Goal: Transaction & Acquisition: Purchase product/service

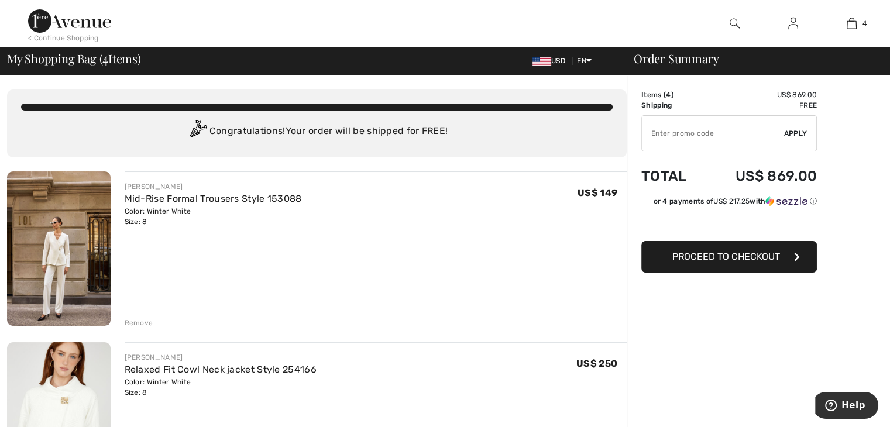
click at [147, 324] on div "Remove" at bounding box center [139, 323] width 29 height 11
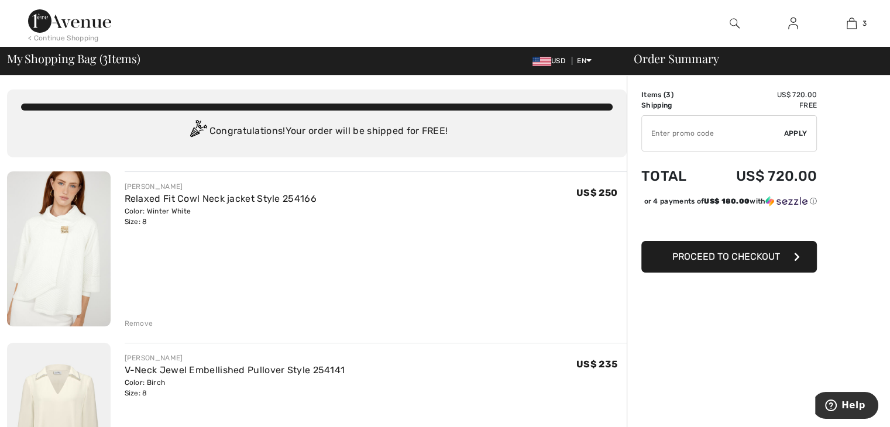
click at [147, 324] on div "Remove" at bounding box center [139, 323] width 29 height 11
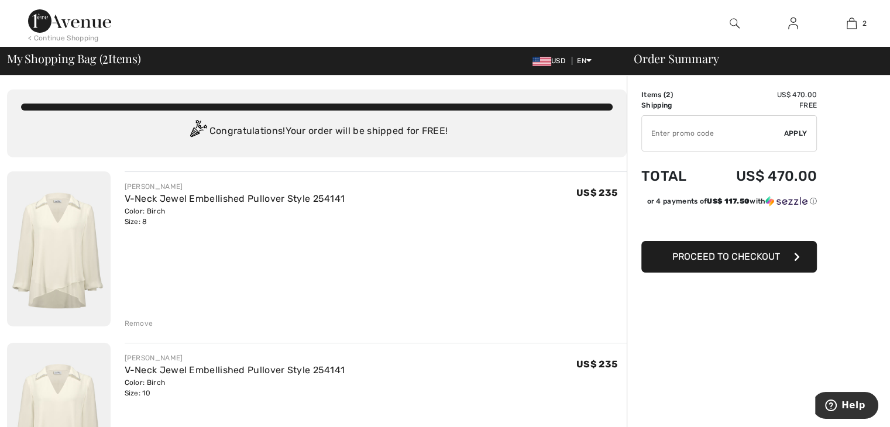
click at [43, 238] on img at bounding box center [59, 248] width 104 height 155
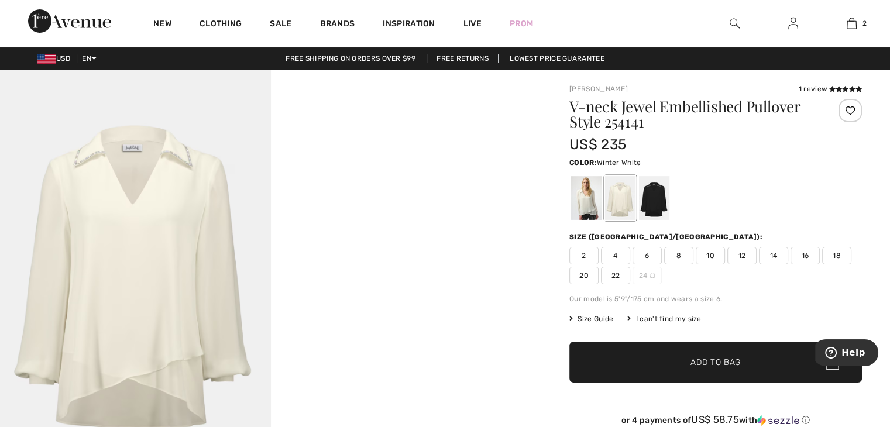
click at [580, 197] on div at bounding box center [586, 198] width 30 height 44
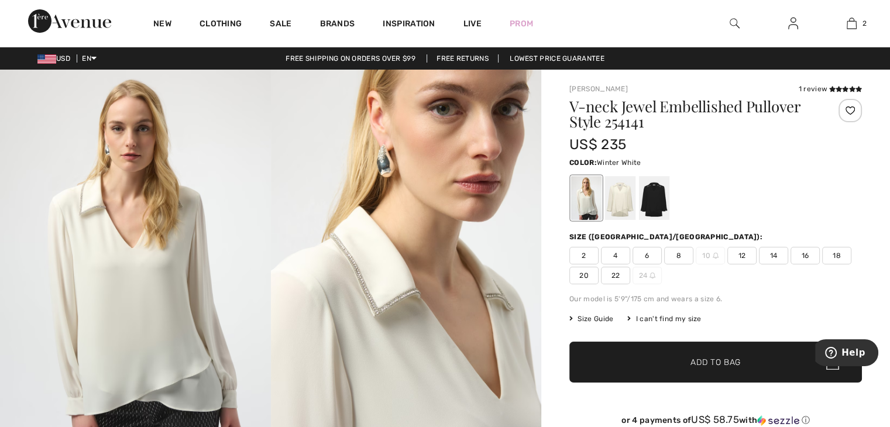
click at [677, 252] on span "8" at bounding box center [678, 256] width 29 height 18
click at [664, 358] on span "✔ Added to Bag" at bounding box center [697, 362] width 71 height 12
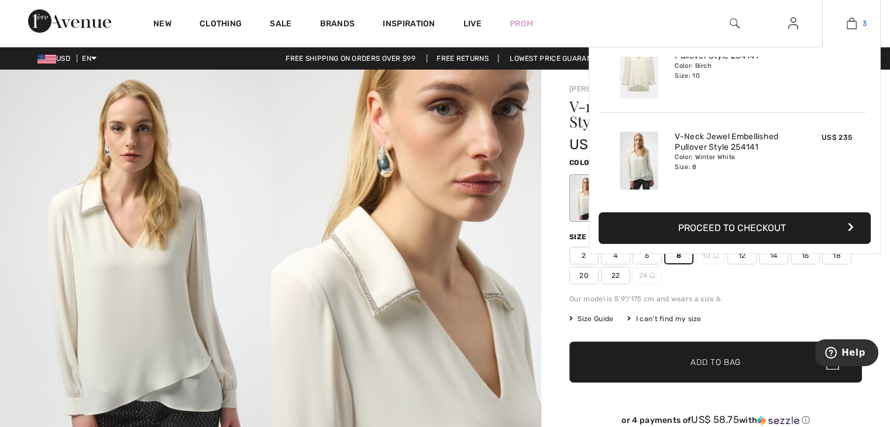
click at [849, 18] on img at bounding box center [852, 23] width 10 height 14
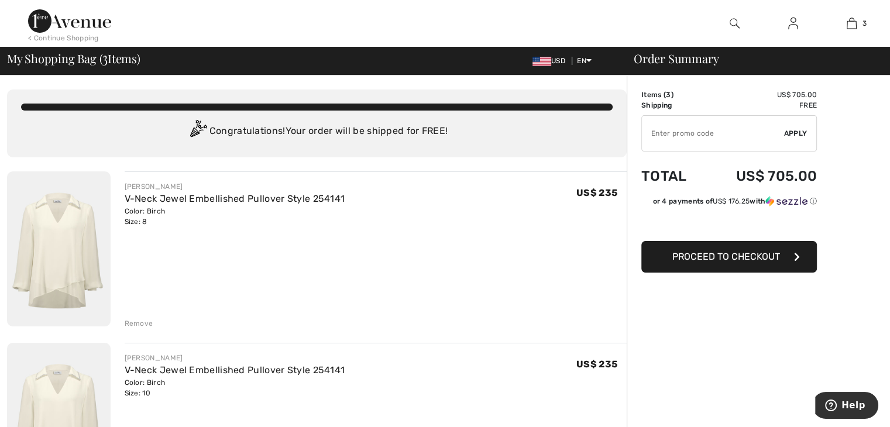
click at [153, 324] on div "Remove" at bounding box center [376, 322] width 503 height 13
click at [134, 320] on div "Remove" at bounding box center [139, 323] width 29 height 11
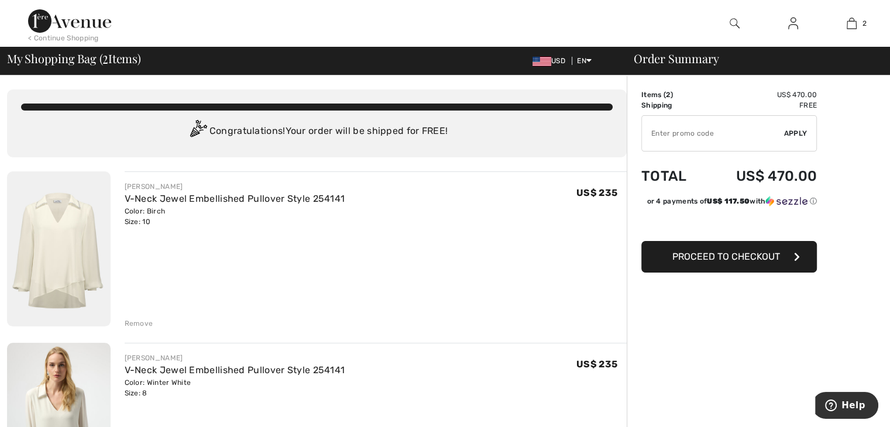
click at [134, 320] on div "Remove" at bounding box center [139, 323] width 29 height 11
